Goal: Information Seeking & Learning: Learn about a topic

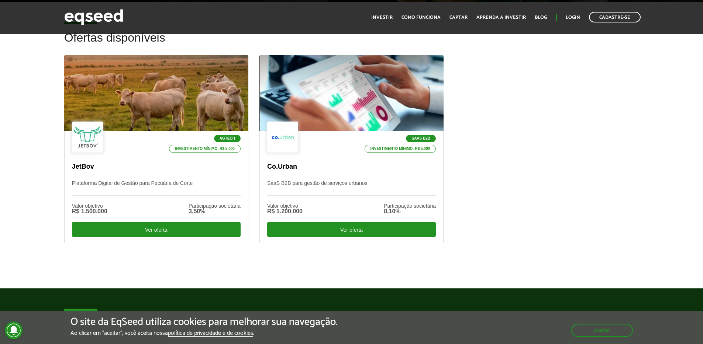
scroll to position [168, 0]
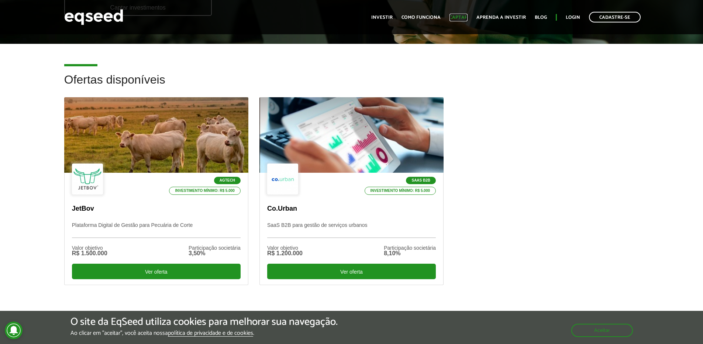
click at [460, 17] on link "Captar" at bounding box center [458, 17] width 18 height 5
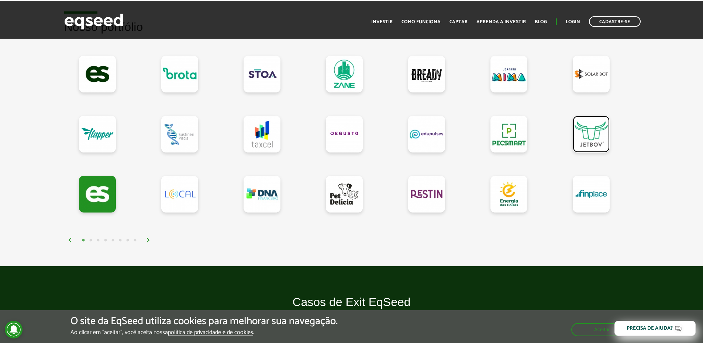
scroll to position [646, 0]
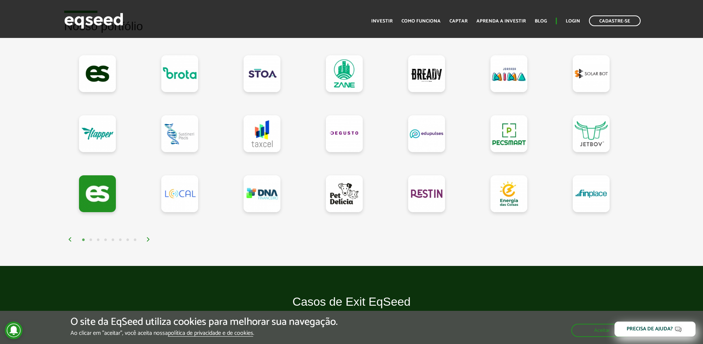
click at [89, 240] on button "2" at bounding box center [90, 240] width 7 height 7
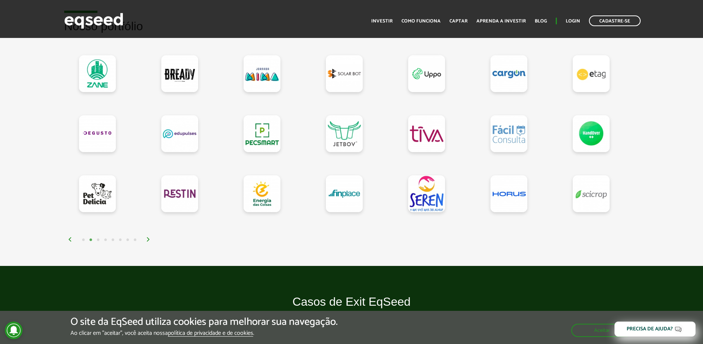
click at [98, 240] on button "3" at bounding box center [97, 240] width 7 height 7
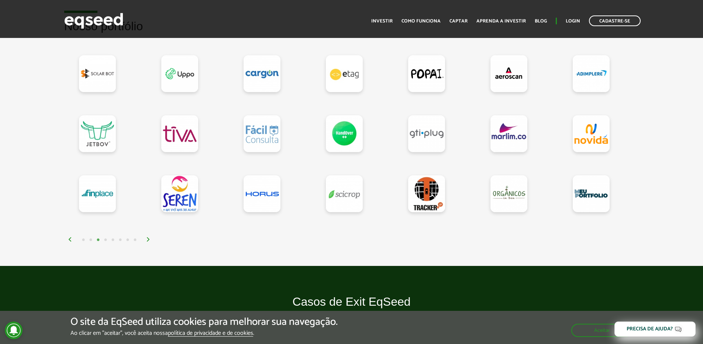
click at [104, 241] on button "4" at bounding box center [105, 240] width 7 height 7
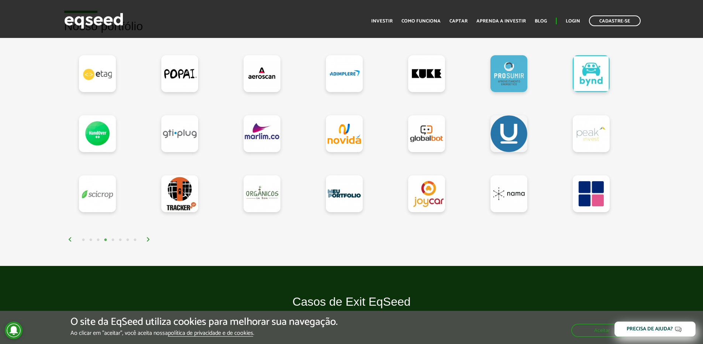
click at [111, 240] on button "5" at bounding box center [112, 240] width 7 height 7
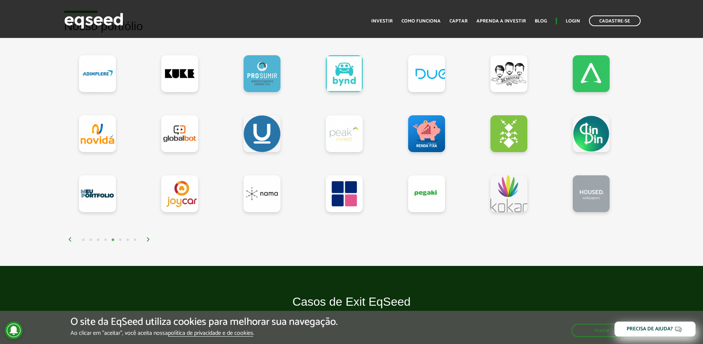
click at [121, 241] on button "6" at bounding box center [120, 240] width 7 height 7
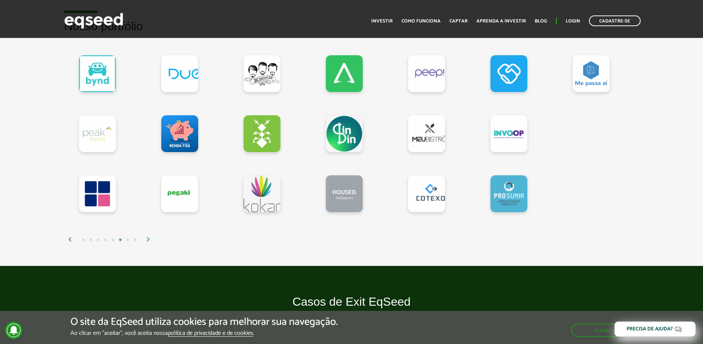
click at [127, 240] on button "7" at bounding box center [127, 240] width 7 height 7
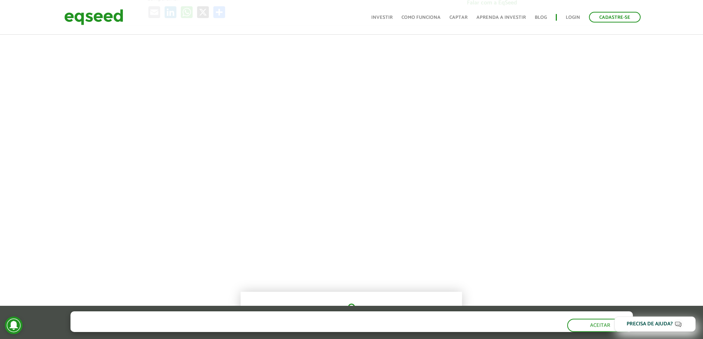
scroll to position [287, 0]
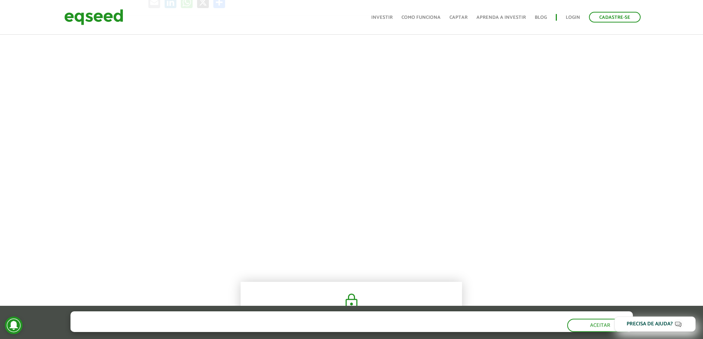
scroll to position [295, 0]
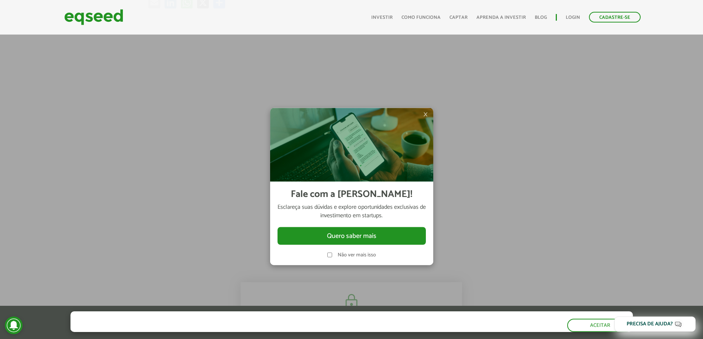
click at [426, 115] on span "×" at bounding box center [425, 114] width 4 height 9
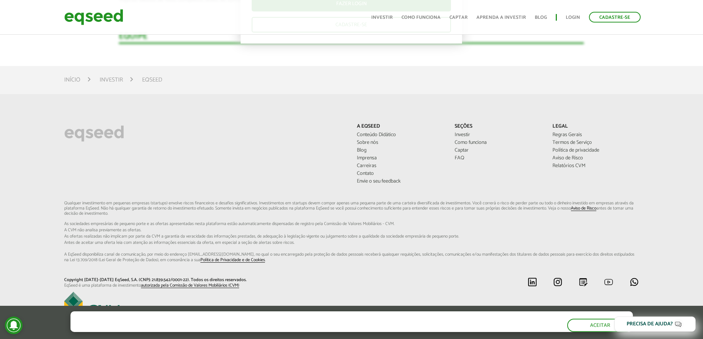
scroll to position [1406, 0]
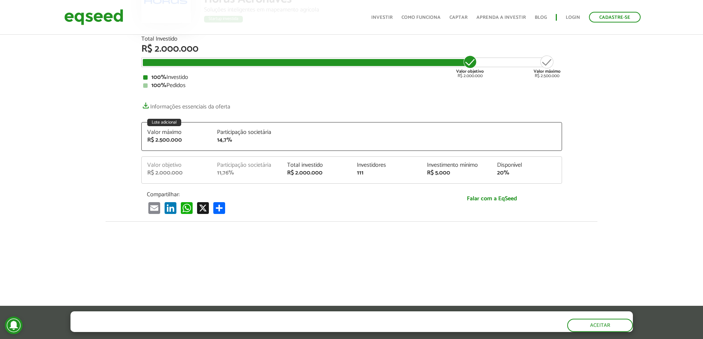
scroll to position [117, 0]
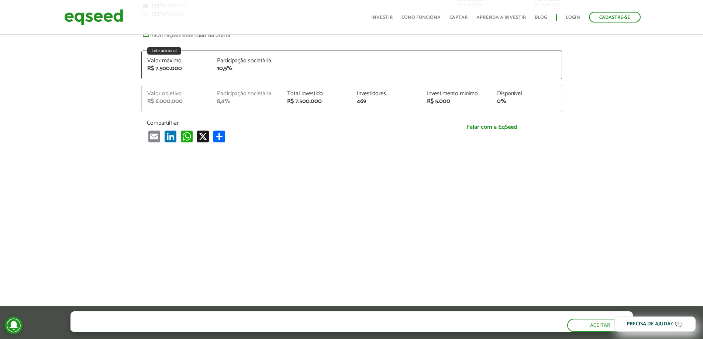
scroll to position [24, 0]
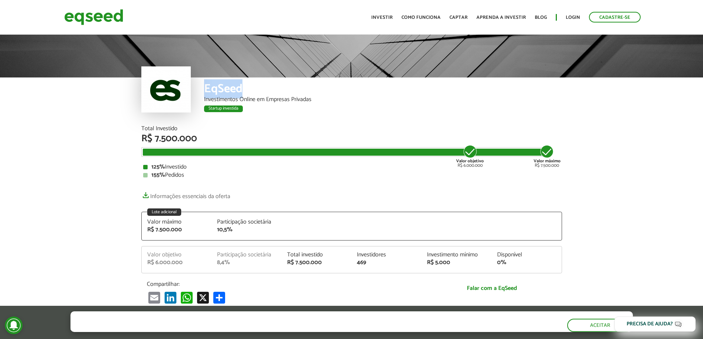
drag, startPoint x: 255, startPoint y: 87, endPoint x: 204, endPoint y: 85, distance: 51.3
click at [204, 85] on div "EqSeed" at bounding box center [383, 90] width 358 height 14
copy div "EqSeed"
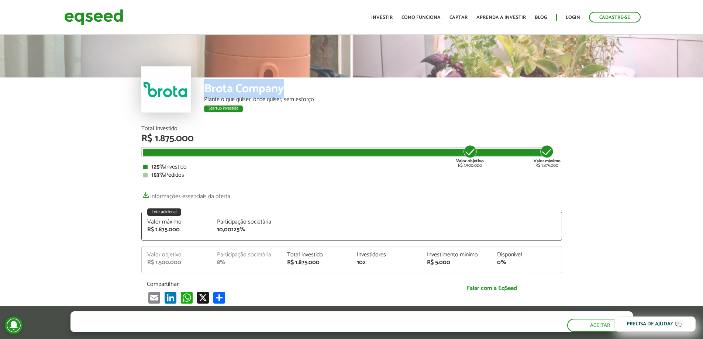
drag, startPoint x: 296, startPoint y: 89, endPoint x: 213, endPoint y: 79, distance: 83.7
click at [203, 89] on div "Brota Company Plante o que quiser, onde quiser, sem esforço Startup investida" at bounding box center [351, 101] width 420 height 48
copy div "Brota Company"
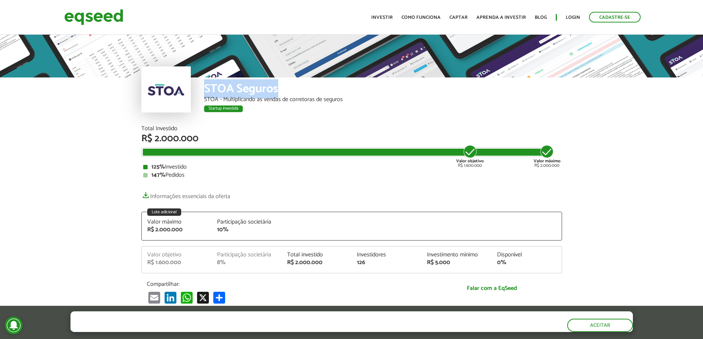
drag, startPoint x: 276, startPoint y: 93, endPoint x: 204, endPoint y: 92, distance: 71.2
click at [204, 92] on div "STOA Seguros" at bounding box center [383, 90] width 358 height 14
copy div "STOA Seguros"
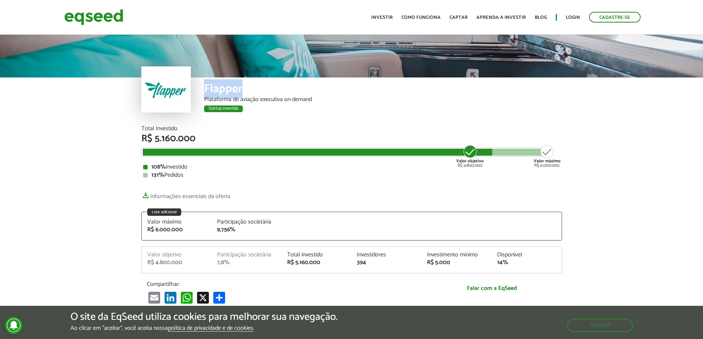
drag, startPoint x: 255, startPoint y: 90, endPoint x: 197, endPoint y: 91, distance: 57.6
click at [197, 91] on div "Flapper Plataforma de aviação executiva on-demand Startup investida" at bounding box center [351, 101] width 420 height 48
copy div "Flapper"
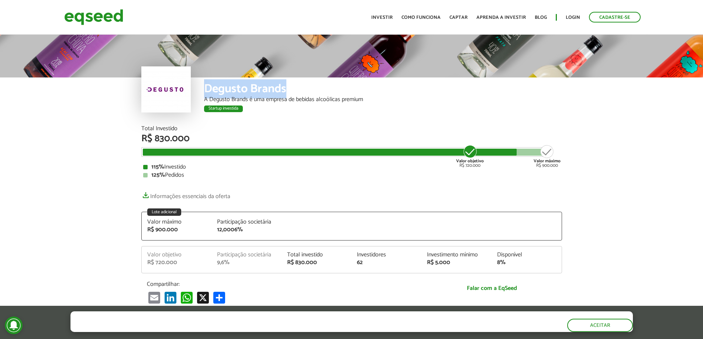
drag, startPoint x: 250, startPoint y: 92, endPoint x: 201, endPoint y: 92, distance: 49.4
click at [201, 92] on div "Degusto Brands A Degusto Brands é uma empresa de bebidas alcoólicas premium Sta…" at bounding box center [351, 101] width 420 height 48
copy div "Degusto Brands"
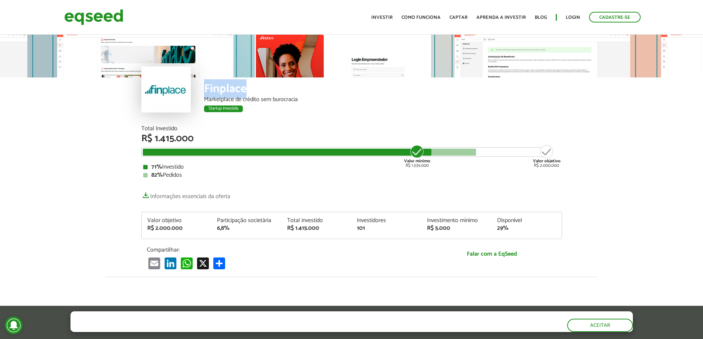
drag, startPoint x: 253, startPoint y: 89, endPoint x: 205, endPoint y: 89, distance: 47.9
click at [205, 89] on div "Finplace" at bounding box center [383, 90] width 358 height 14
copy div "Finplace"
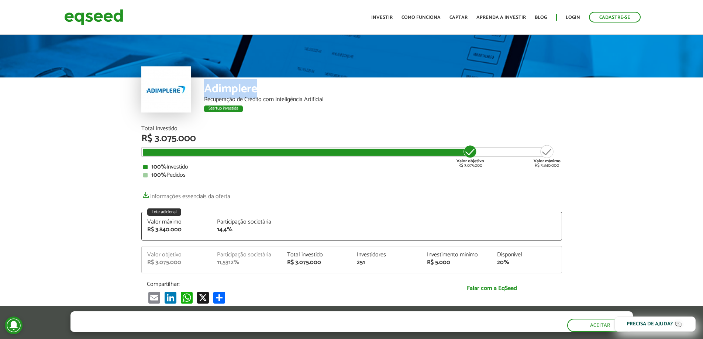
drag, startPoint x: 266, startPoint y: 89, endPoint x: 203, endPoint y: 87, distance: 63.1
click at [204, 88] on div "Adimplere" at bounding box center [383, 90] width 358 height 14
copy div "Adimplere"
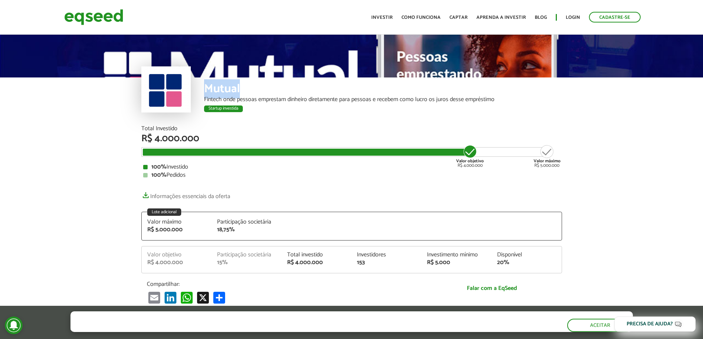
drag, startPoint x: 246, startPoint y: 90, endPoint x: 206, endPoint y: 90, distance: 39.8
click at [206, 90] on div "Mutual" at bounding box center [383, 90] width 358 height 14
copy div "Mutual"
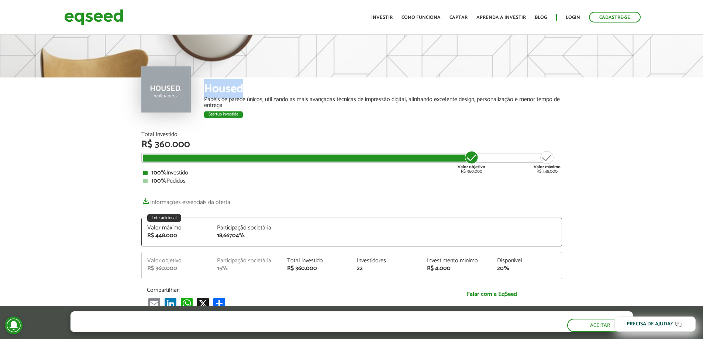
drag, startPoint x: 219, startPoint y: 91, endPoint x: 199, endPoint y: 91, distance: 20.7
click at [199, 91] on div "Housed Papéis de parede únicos, utilizando as mais avançadas técnicas de impres…" at bounding box center [351, 104] width 420 height 54
